Goal: Information Seeking & Learning: Learn about a topic

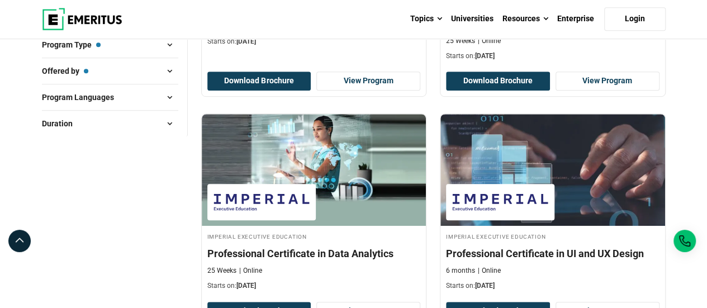
scroll to position [168, 0]
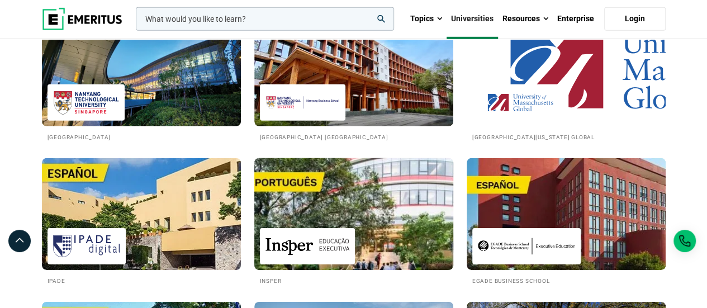
scroll to position [1736, 0]
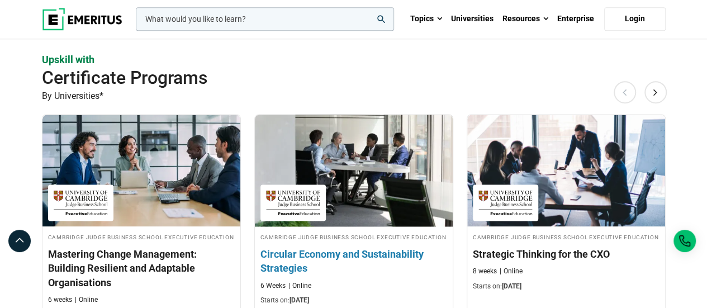
scroll to position [894, 0]
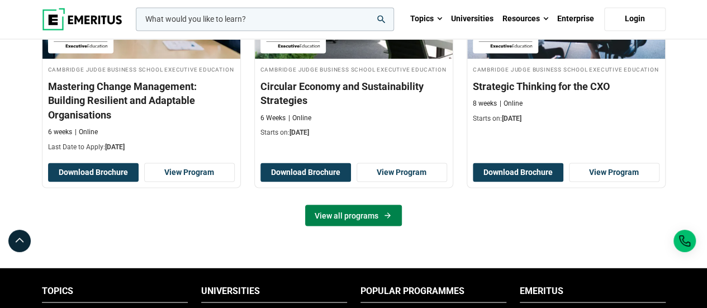
click at [373, 211] on link "View all programs" at bounding box center [353, 215] width 97 height 21
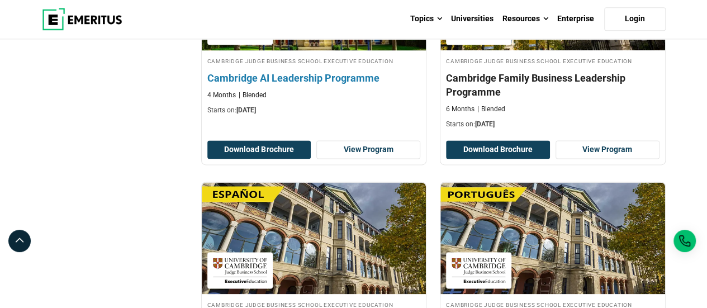
scroll to position [671, 0]
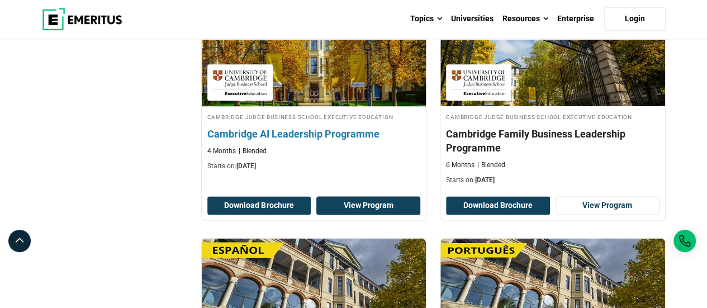
click at [362, 202] on link "View Program" at bounding box center [368, 205] width 104 height 19
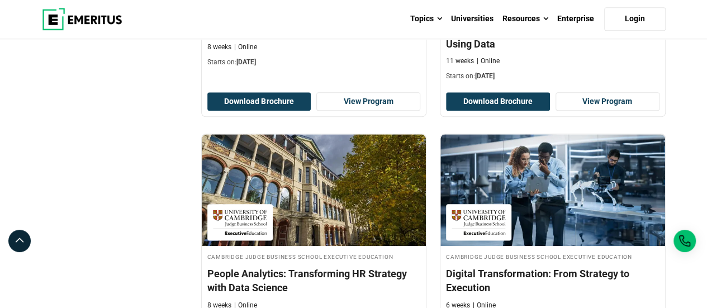
scroll to position [391, 0]
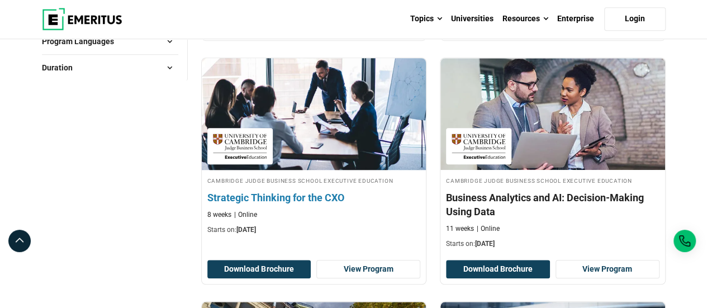
click at [309, 193] on h4 "Strategic Thinking for the CXO" at bounding box center [314, 198] width 214 height 14
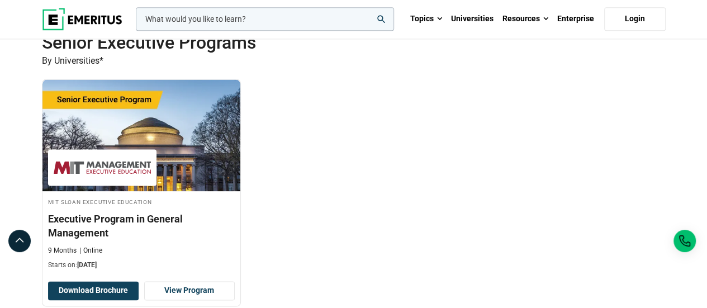
scroll to position [839, 0]
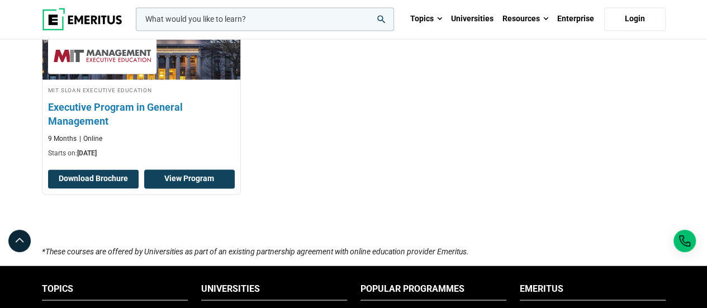
click at [185, 175] on link "View Program" at bounding box center [189, 178] width 91 height 19
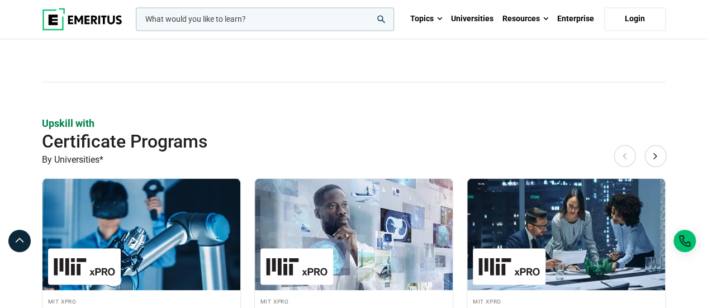
scroll to position [1174, 0]
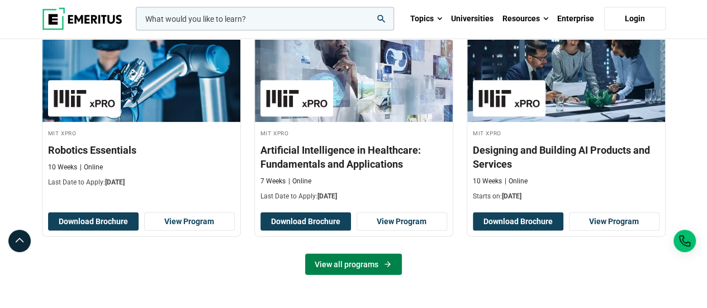
click at [353, 255] on link "View all programs" at bounding box center [353, 264] width 97 height 21
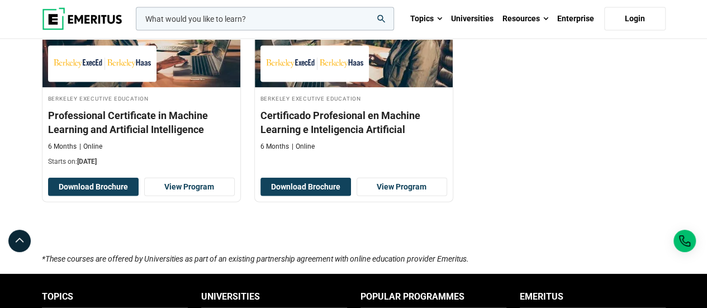
scroll to position [1006, 0]
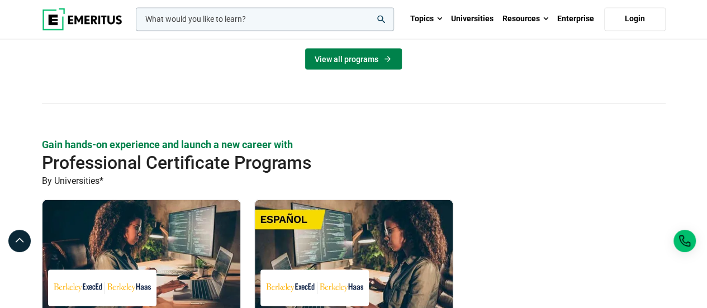
click at [348, 58] on link "View all programs" at bounding box center [353, 58] width 97 height 21
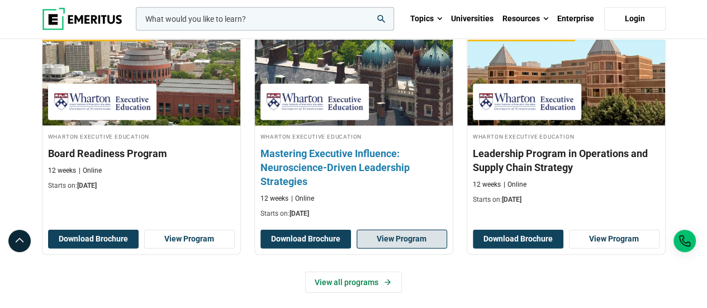
scroll to position [1733, 0]
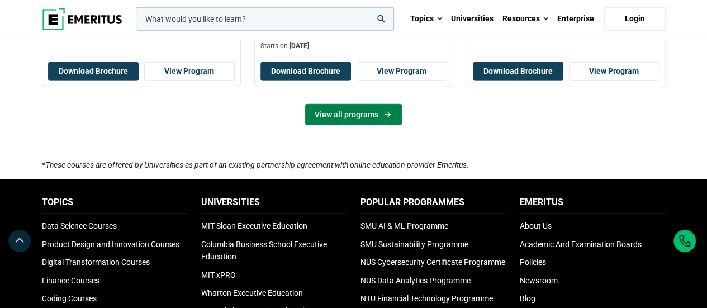
click at [367, 104] on link "View all programs" at bounding box center [353, 114] width 97 height 21
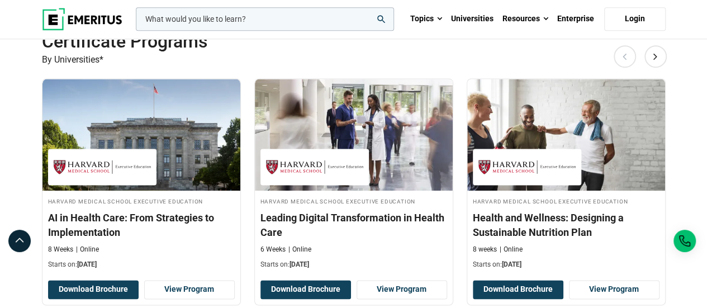
scroll to position [839, 0]
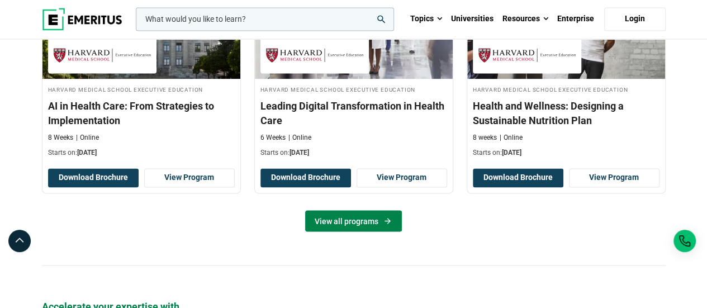
click at [389, 216] on icon at bounding box center [388, 220] width 10 height 9
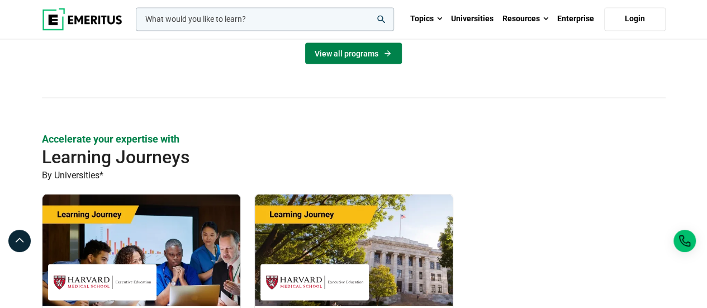
scroll to position [1230, 0]
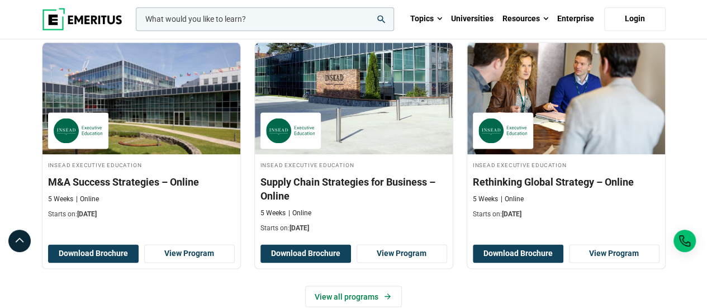
scroll to position [894, 0]
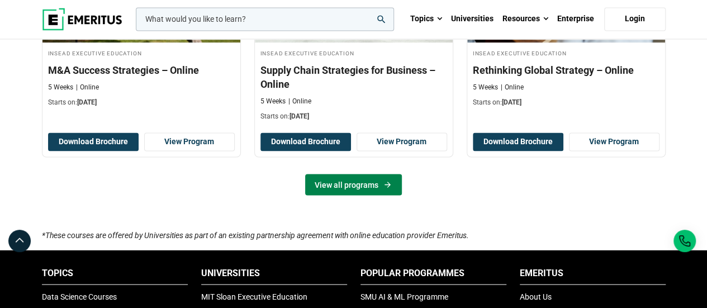
click at [354, 174] on link "View all programs" at bounding box center [353, 184] width 97 height 21
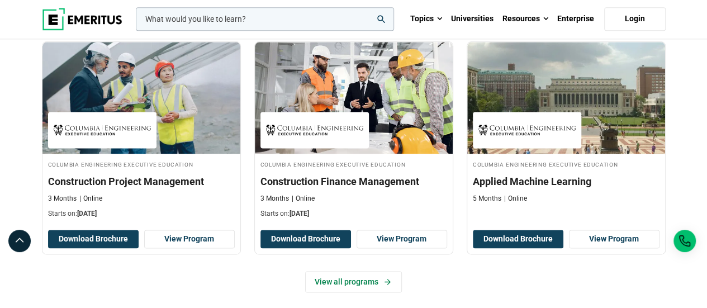
scroll to position [839, 0]
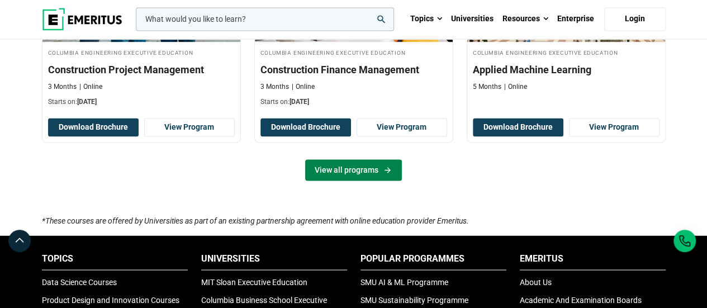
click at [349, 168] on link "View all programs" at bounding box center [353, 169] width 97 height 21
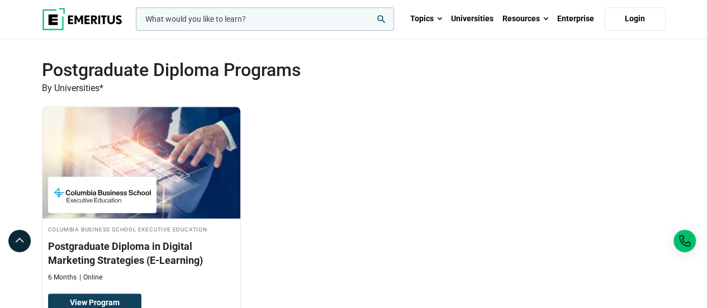
scroll to position [2795, 0]
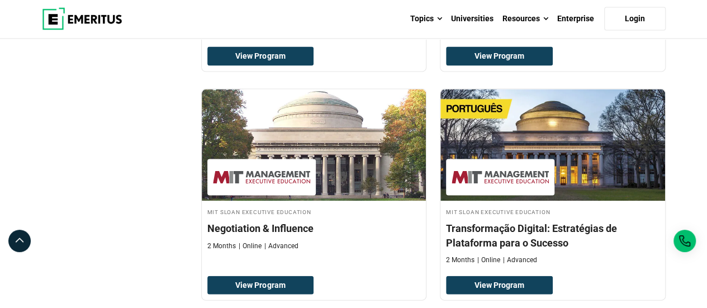
scroll to position [1230, 0]
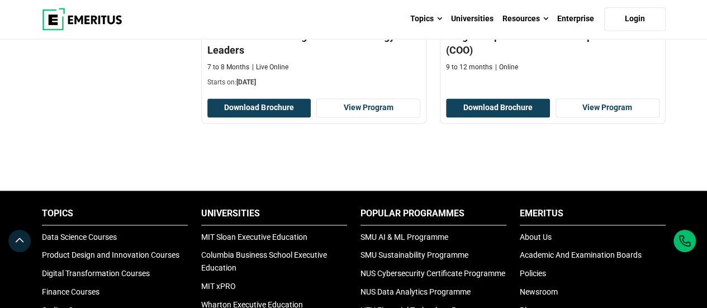
scroll to position [671, 0]
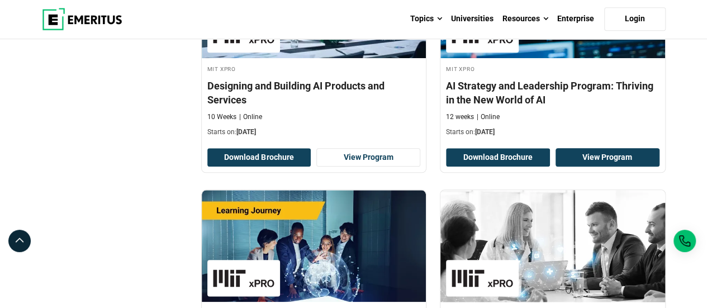
scroll to position [671, 0]
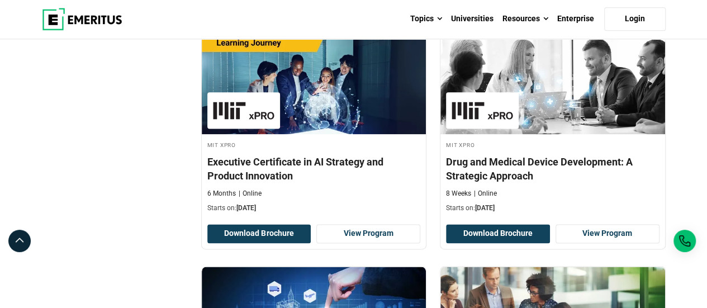
drag, startPoint x: 367, startPoint y: 232, endPoint x: 71, endPoint y: 206, distance: 296.8
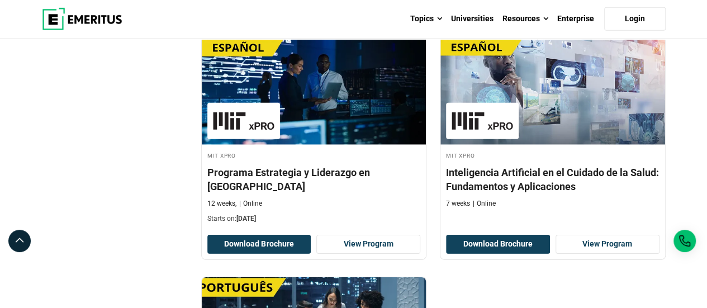
scroll to position [1845, 0]
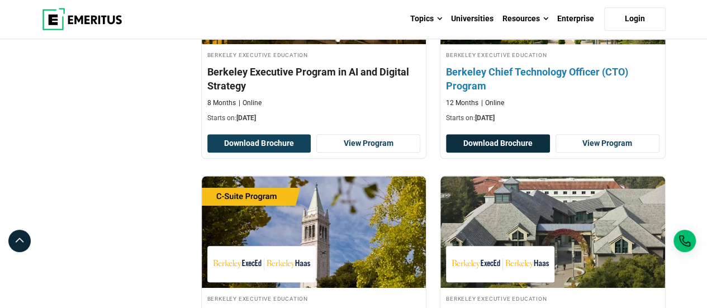
scroll to position [447, 0]
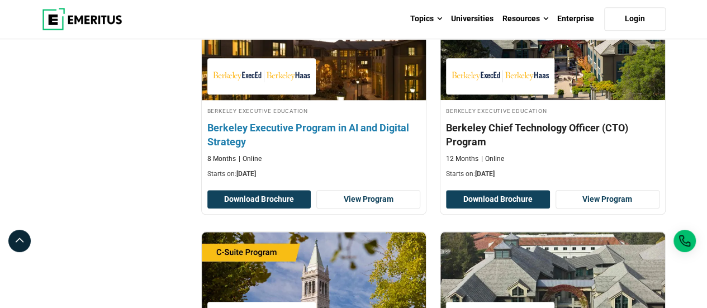
click at [333, 127] on h4 "Berkeley Executive Program in AI and Digital Strategy" at bounding box center [314, 135] width 214 height 28
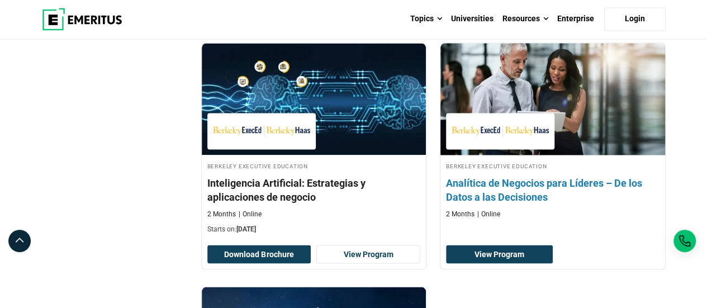
scroll to position [1062, 0]
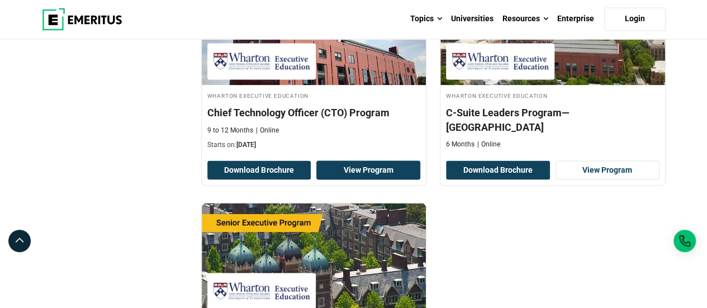
scroll to position [1118, 0]
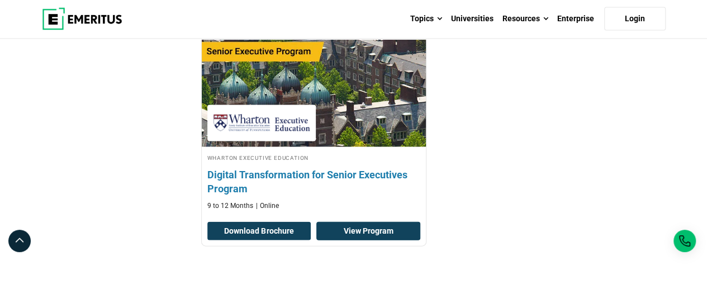
click at [386, 222] on link "View Program" at bounding box center [368, 231] width 104 height 19
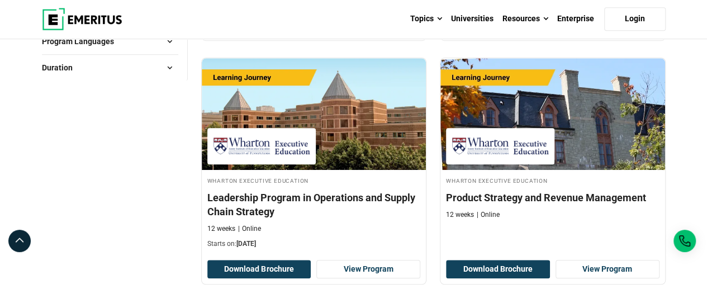
scroll to position [224, 0]
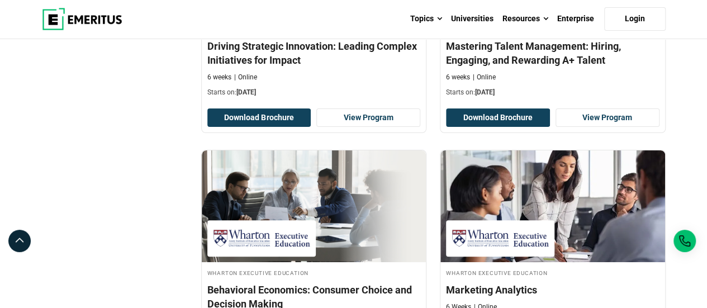
scroll to position [2460, 0]
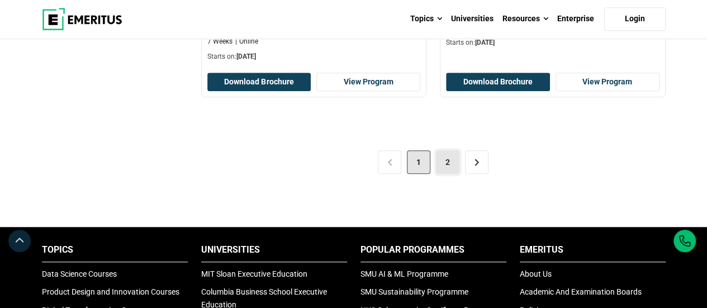
click at [440, 160] on link "2" at bounding box center [447, 161] width 23 height 23
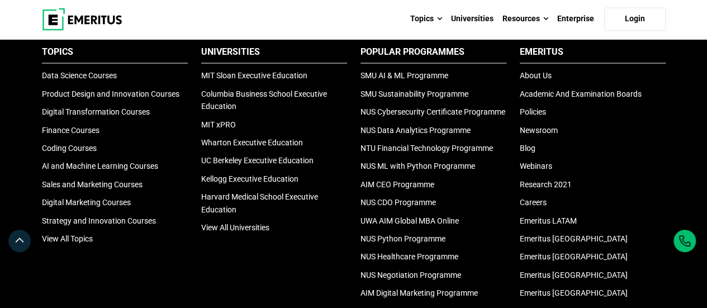
scroll to position [839, 0]
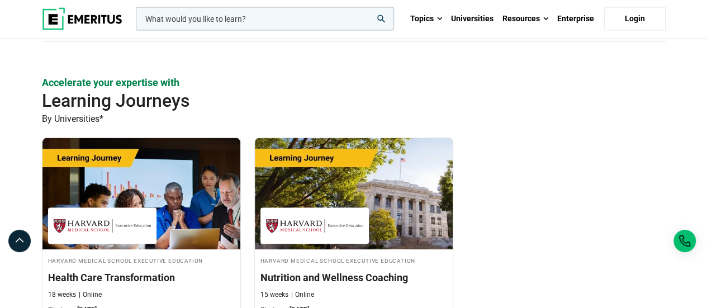
scroll to position [894, 0]
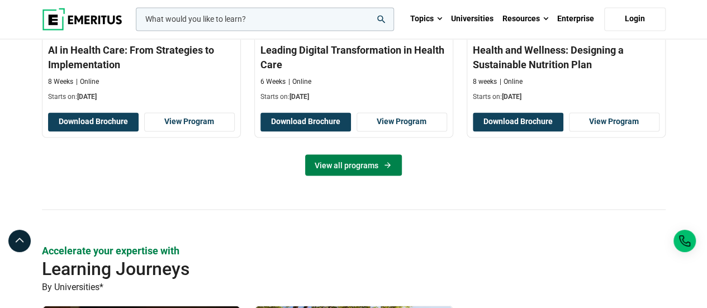
click at [362, 154] on link "View all programs" at bounding box center [353, 164] width 97 height 21
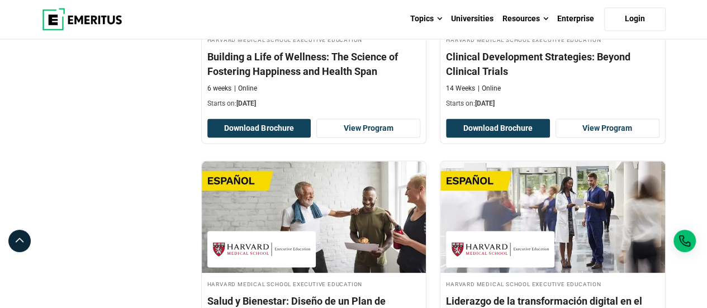
scroll to position [1398, 0]
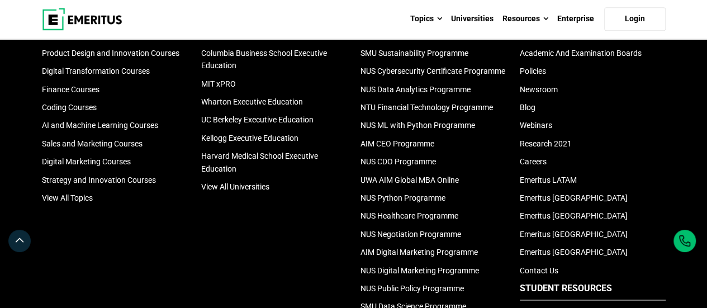
scroll to position [503, 0]
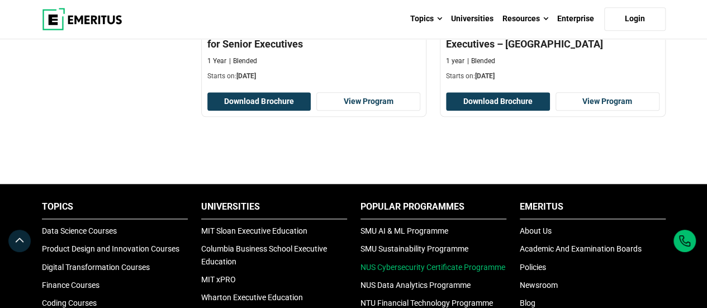
scroll to position [503, 0]
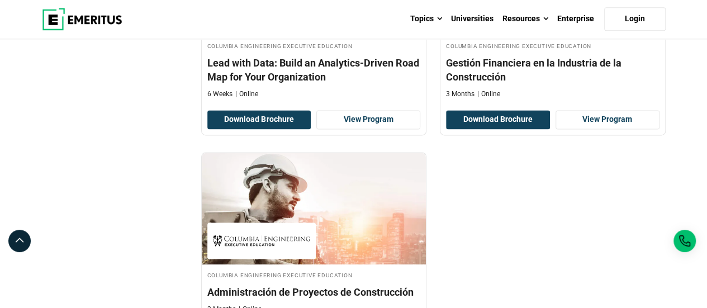
scroll to position [894, 0]
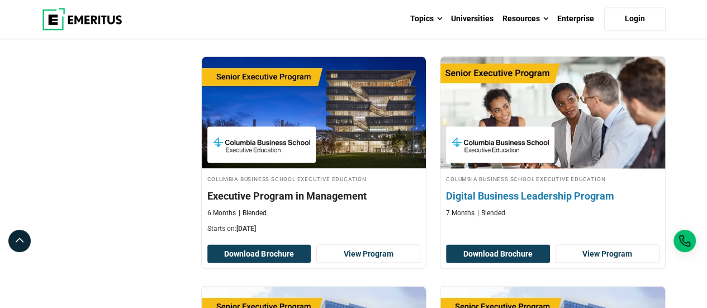
scroll to position [950, 0]
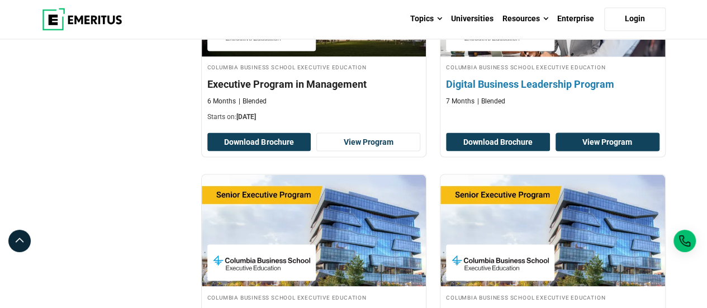
click at [598, 139] on link "View Program" at bounding box center [608, 141] width 104 height 19
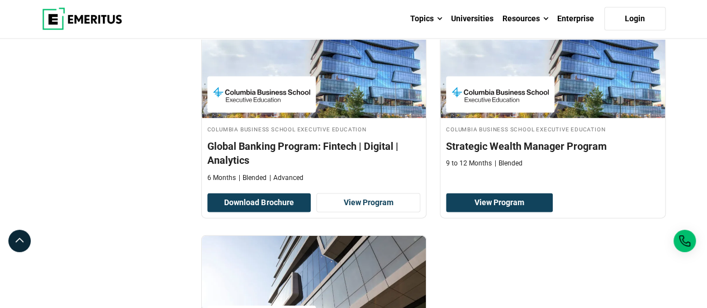
scroll to position [1286, 0]
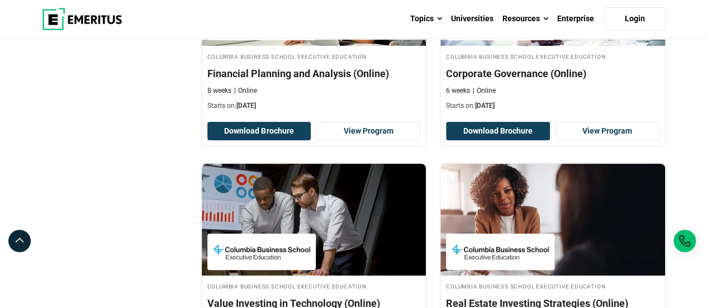
scroll to position [2348, 0]
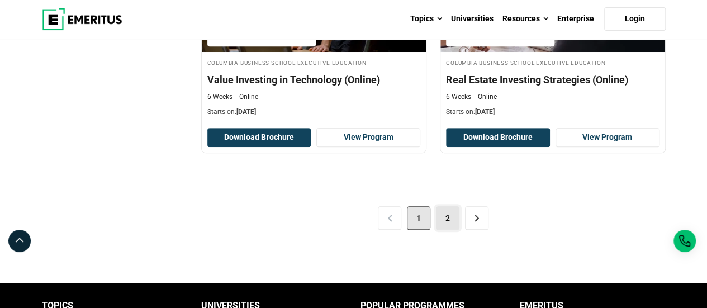
click at [449, 212] on link "2" at bounding box center [447, 217] width 23 height 23
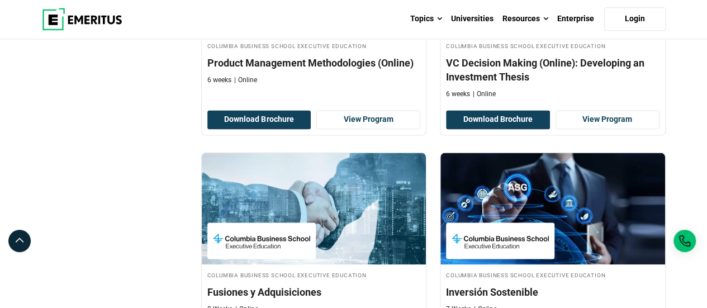
scroll to position [1174, 0]
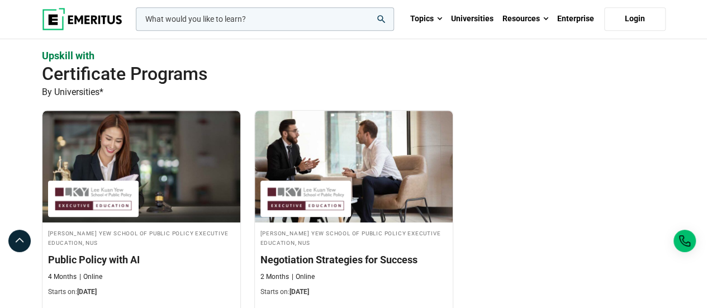
scroll to position [447, 0]
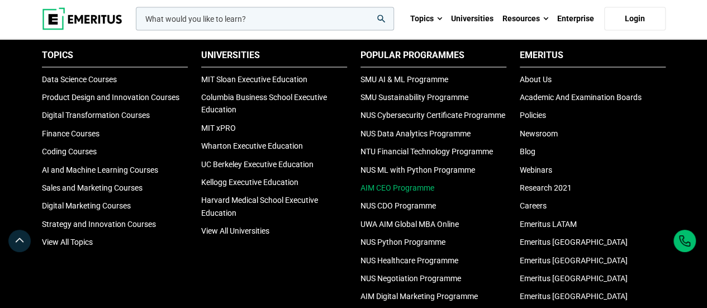
scroll to position [894, 0]
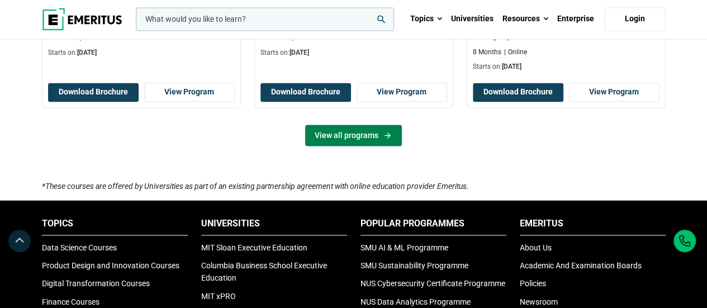
click at [389, 131] on icon at bounding box center [388, 135] width 10 height 9
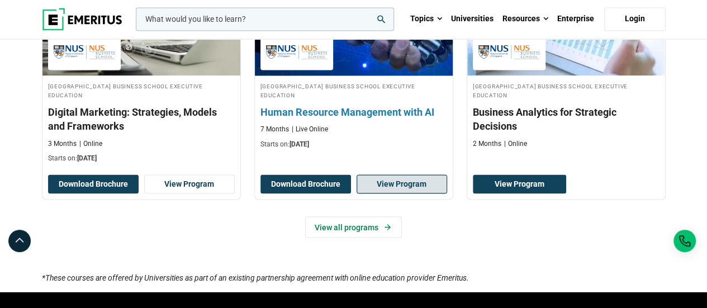
scroll to position [839, 0]
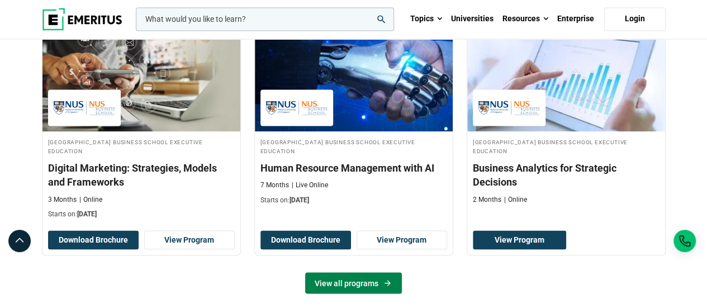
click at [379, 279] on link "View all programs" at bounding box center [353, 282] width 97 height 21
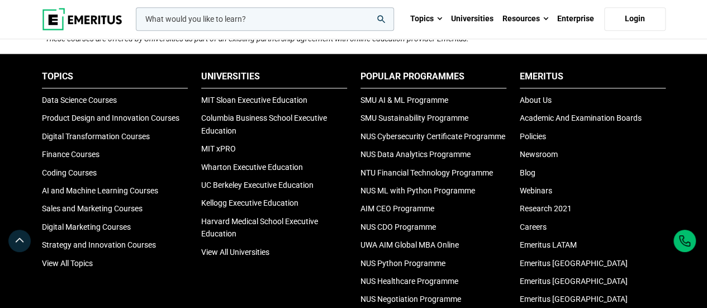
scroll to position [559, 0]
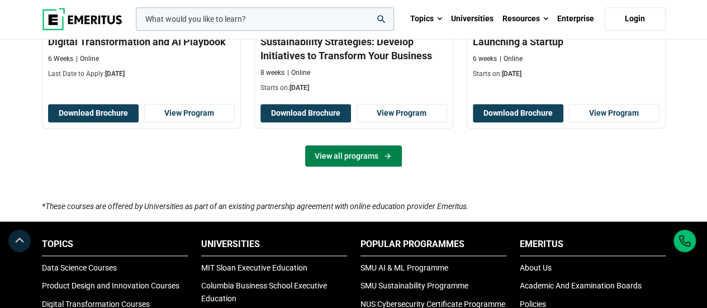
click at [353, 150] on link "View all programs" at bounding box center [353, 155] width 97 height 21
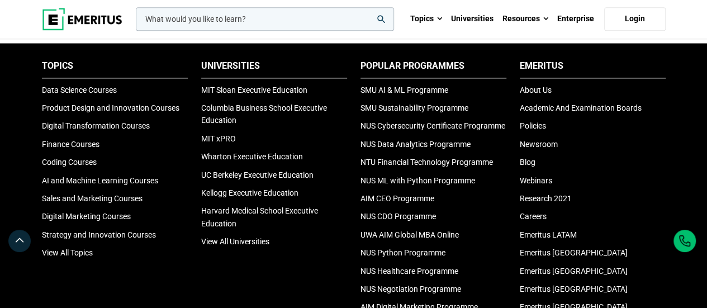
scroll to position [280, 0]
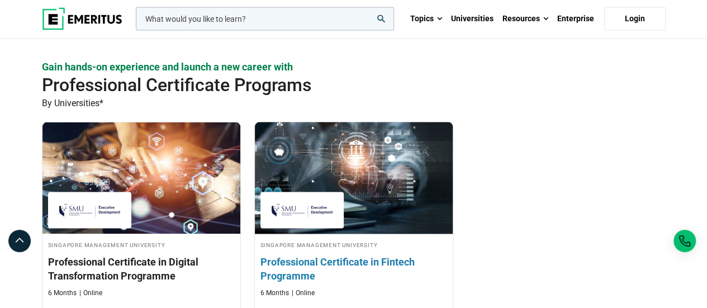
scroll to position [1174, 0]
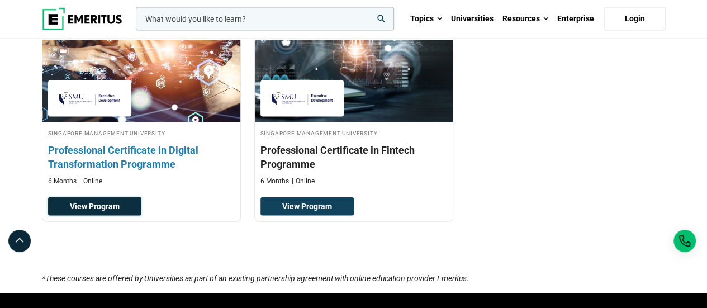
click at [116, 197] on link "View Program" at bounding box center [94, 206] width 93 height 19
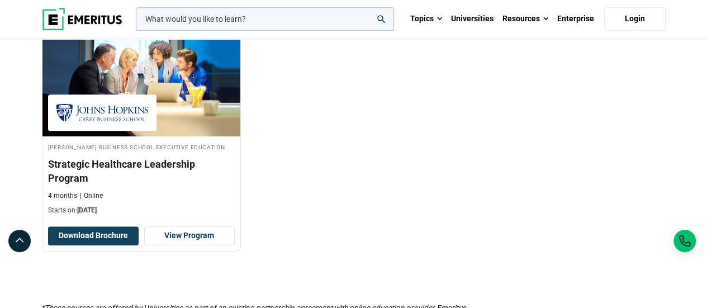
scroll to position [503, 0]
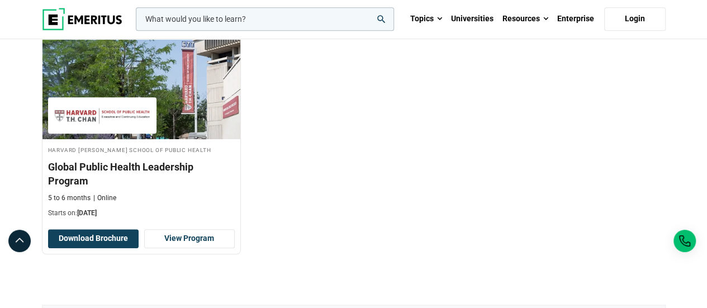
scroll to position [559, 0]
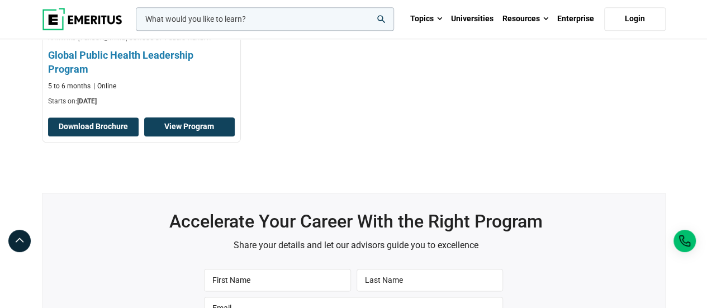
click at [181, 117] on link "View Program" at bounding box center [189, 126] width 91 height 19
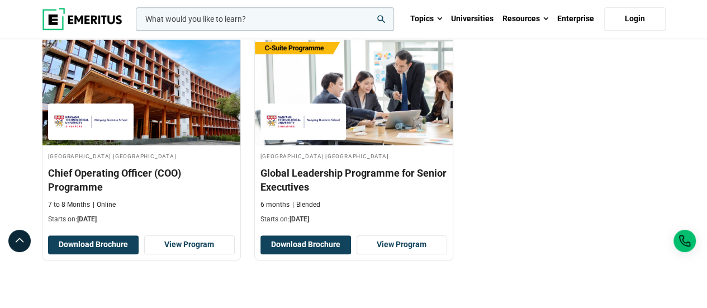
scroll to position [503, 0]
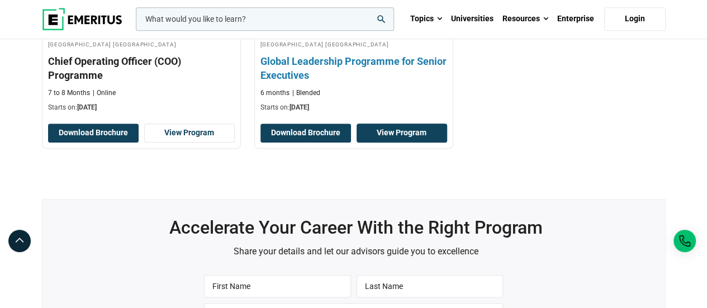
click at [405, 143] on link "View Program" at bounding box center [402, 133] width 91 height 19
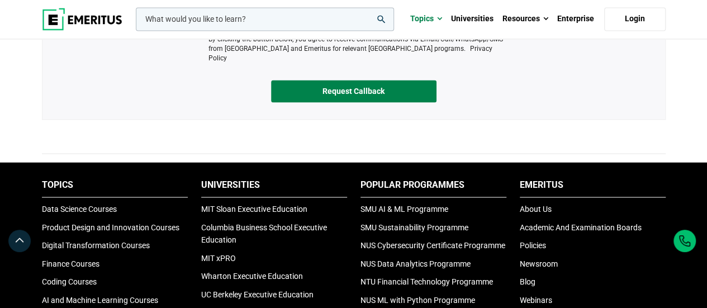
scroll to position [559, 0]
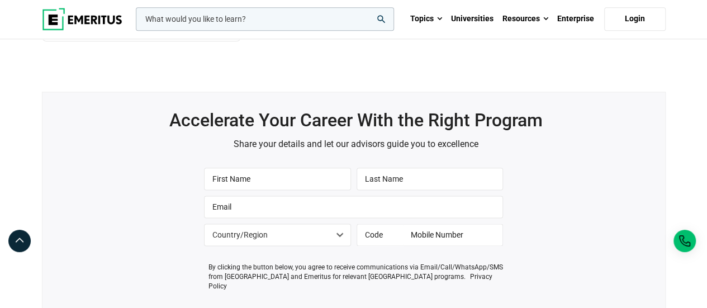
scroll to position [447, 0]
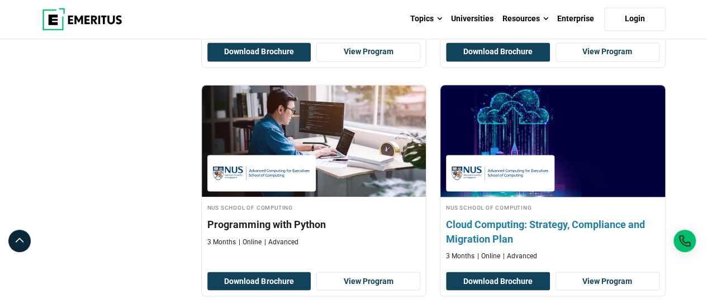
scroll to position [615, 0]
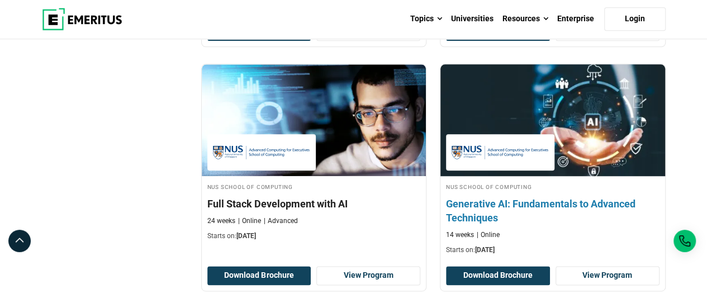
click at [523, 200] on h4 "Generative AI: Fundamentals to Advanced Techniques" at bounding box center [553, 211] width 214 height 28
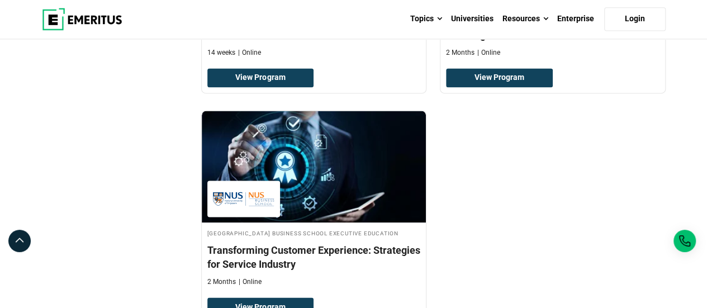
scroll to position [1118, 0]
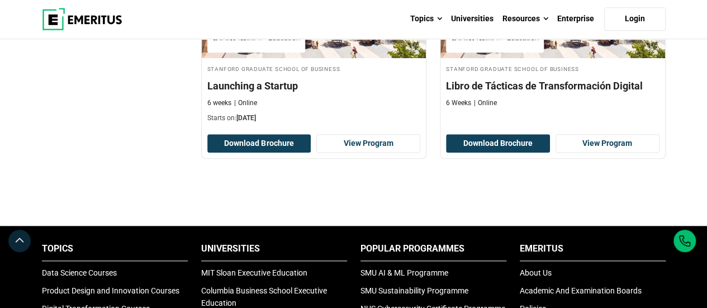
scroll to position [335, 0]
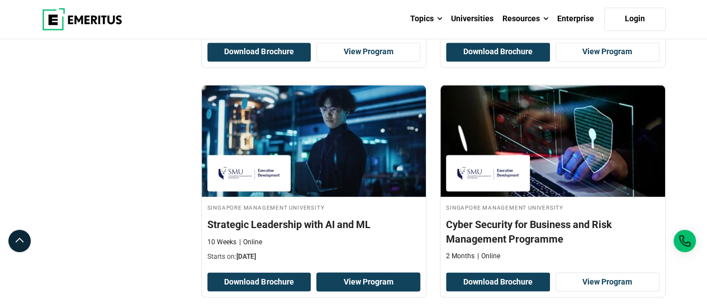
scroll to position [727, 0]
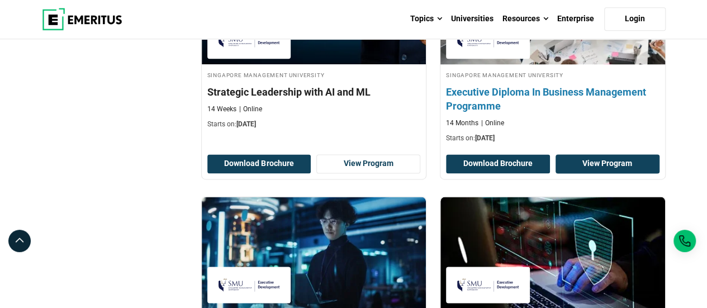
click at [605, 165] on link "View Program" at bounding box center [608, 163] width 104 height 19
